Goal: Task Accomplishment & Management: Manage account settings

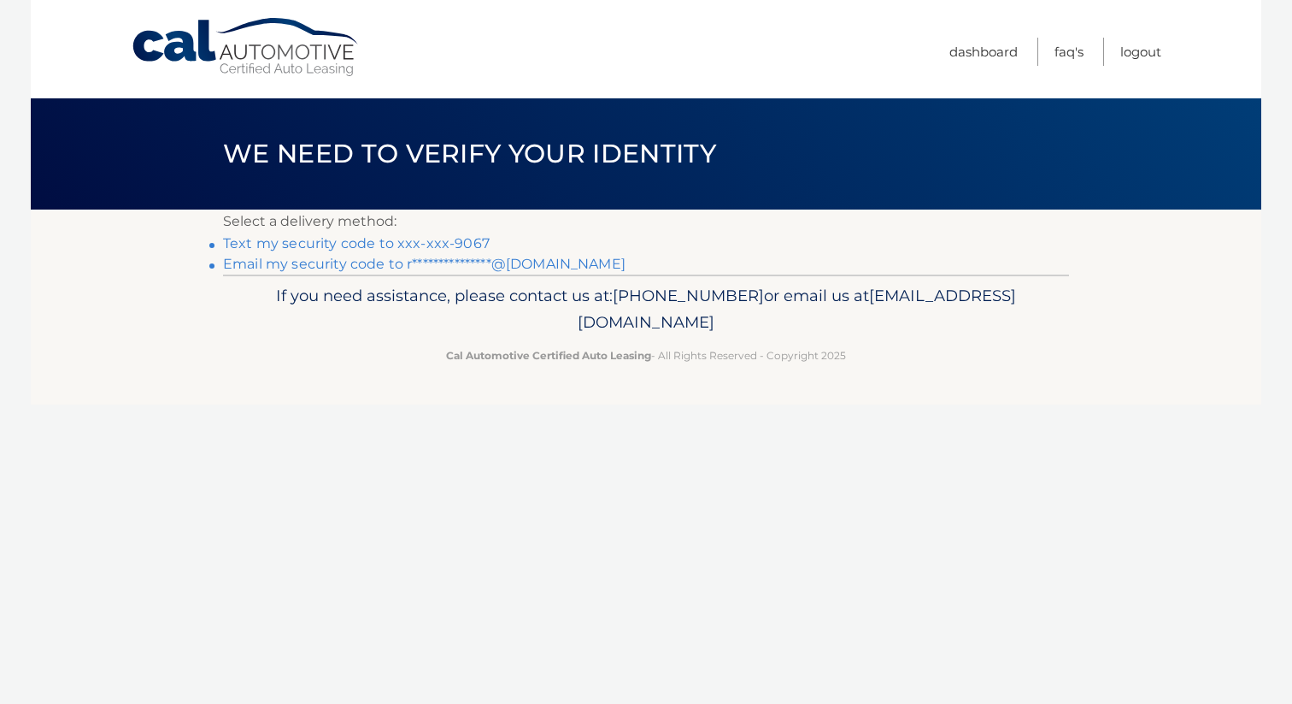
click at [474, 244] on link "Text my security code to xxx-xxx-9067" at bounding box center [356, 243] width 267 height 16
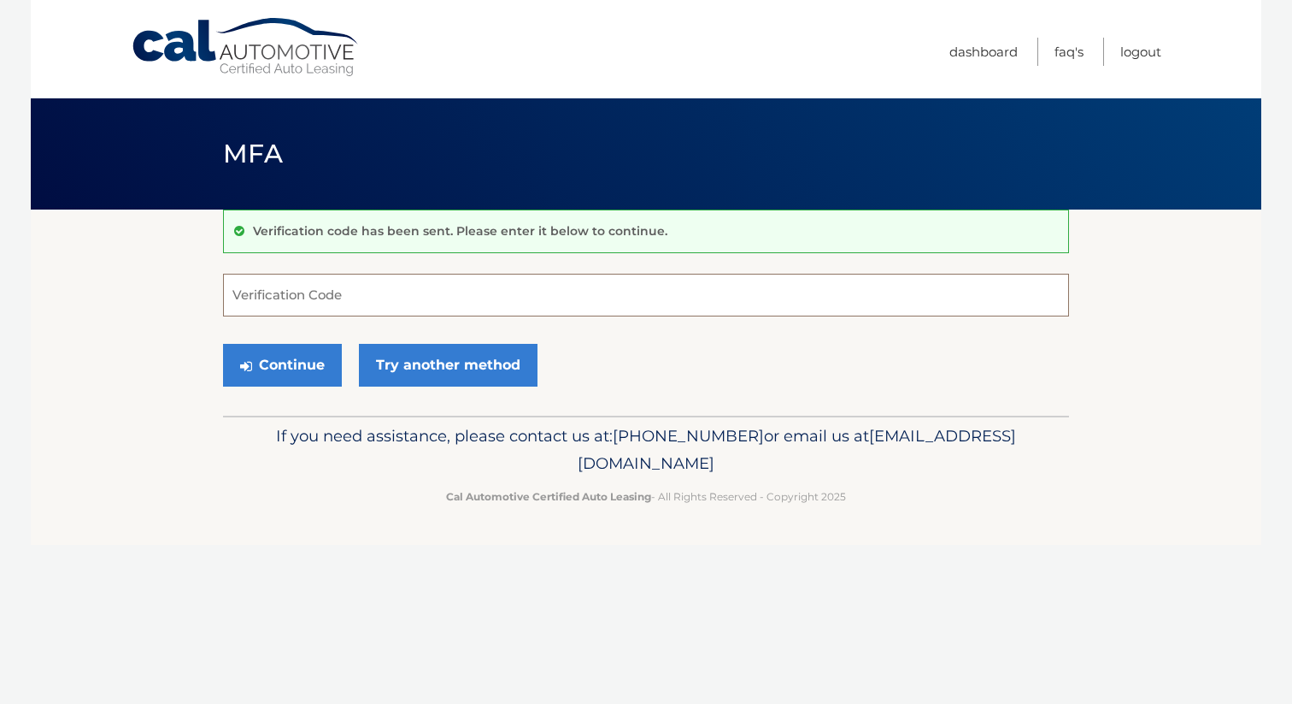
click at [379, 307] on input "Verification Code" at bounding box center [646, 295] width 846 height 43
type input "201436"
click at [314, 360] on button "Continue" at bounding box center [282, 365] width 119 height 43
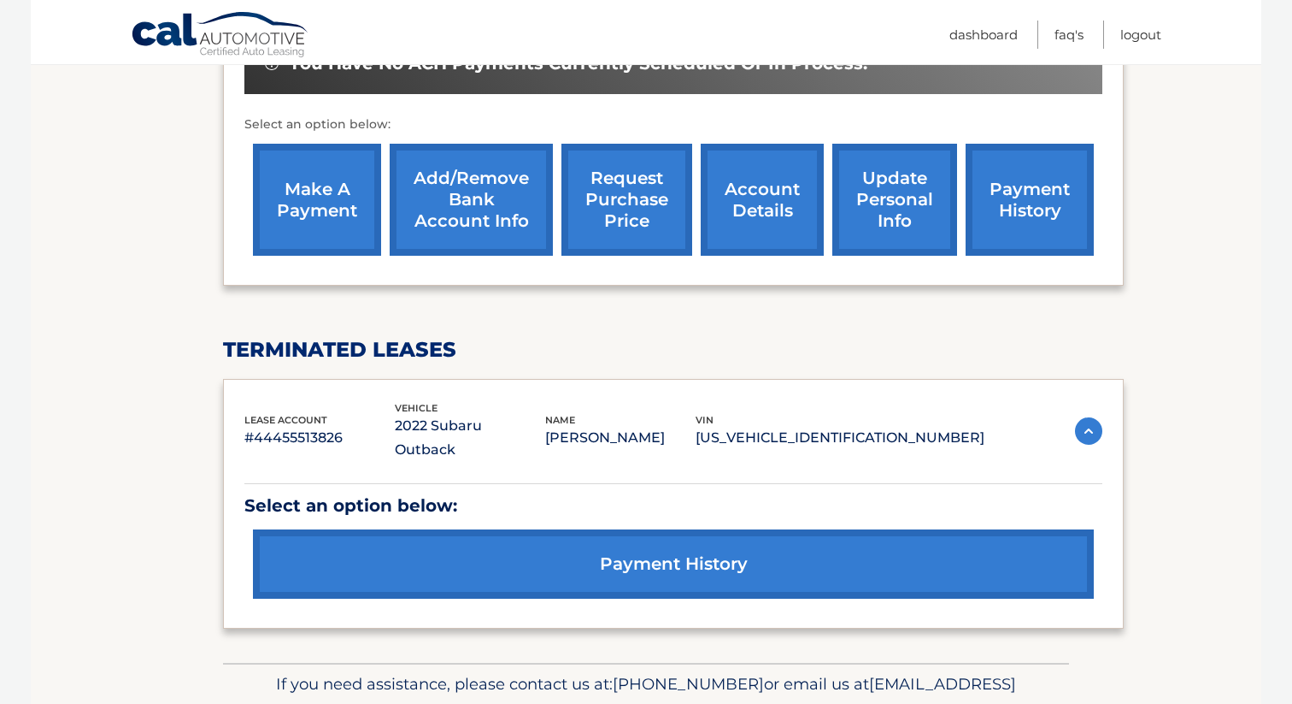
scroll to position [633, 0]
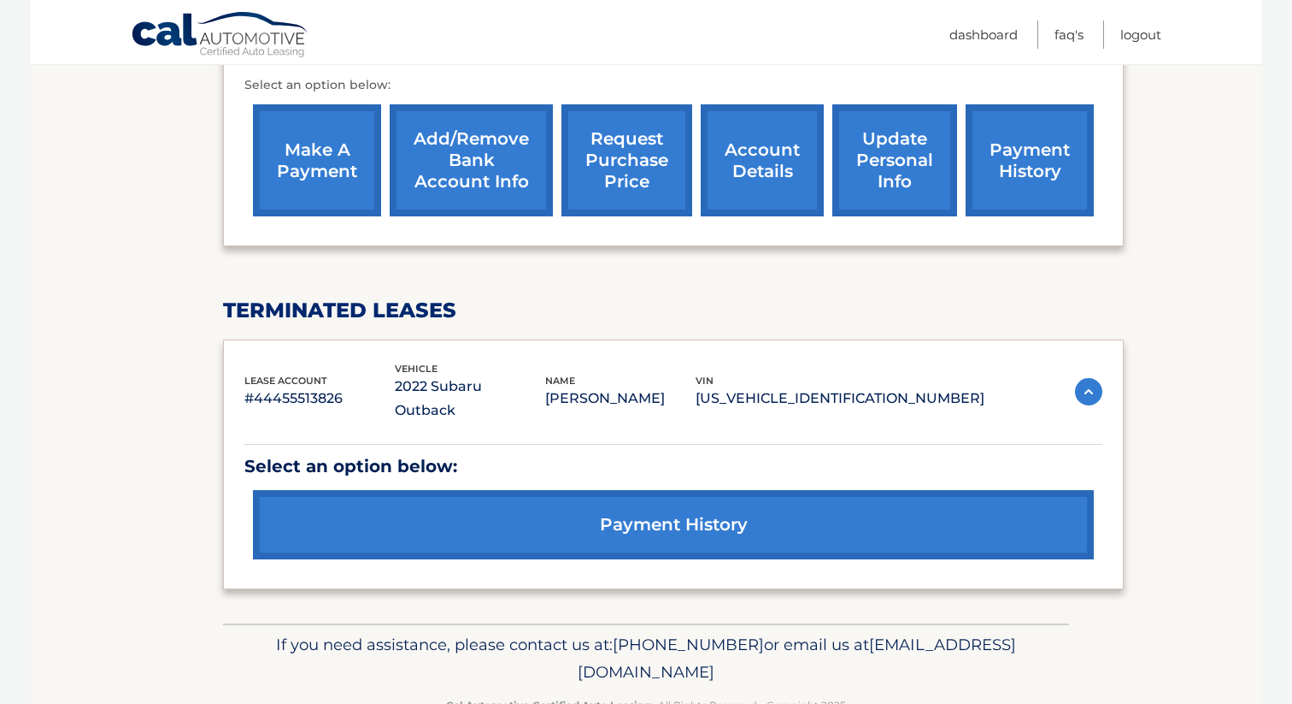
click at [327, 125] on link "make a payment" at bounding box center [317, 160] width 128 height 112
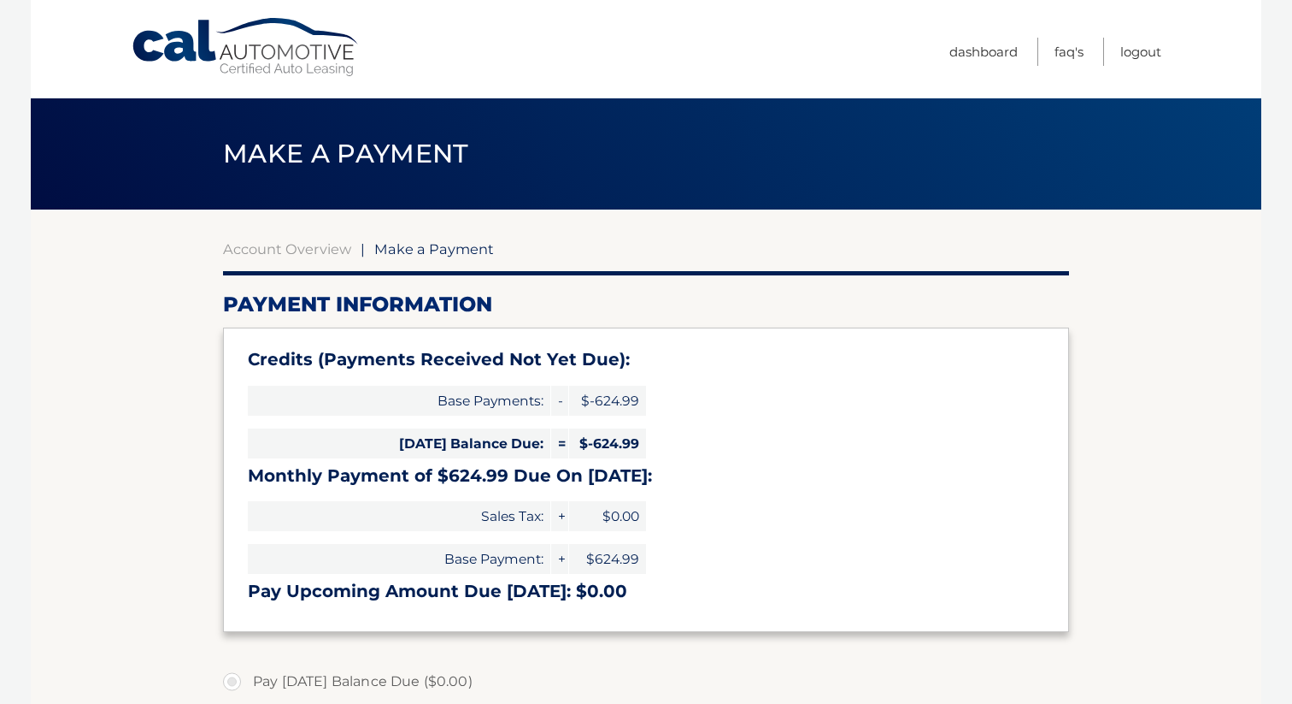
select select "YjhjMTIzNTEtZDM3YS00YzU2LTk3ZDAtZDA4NDNmZTY5ZWQ0"
click at [1138, 55] on link "Logout" at bounding box center [1141, 52] width 41 height 28
